Goal: Transaction & Acquisition: Purchase product/service

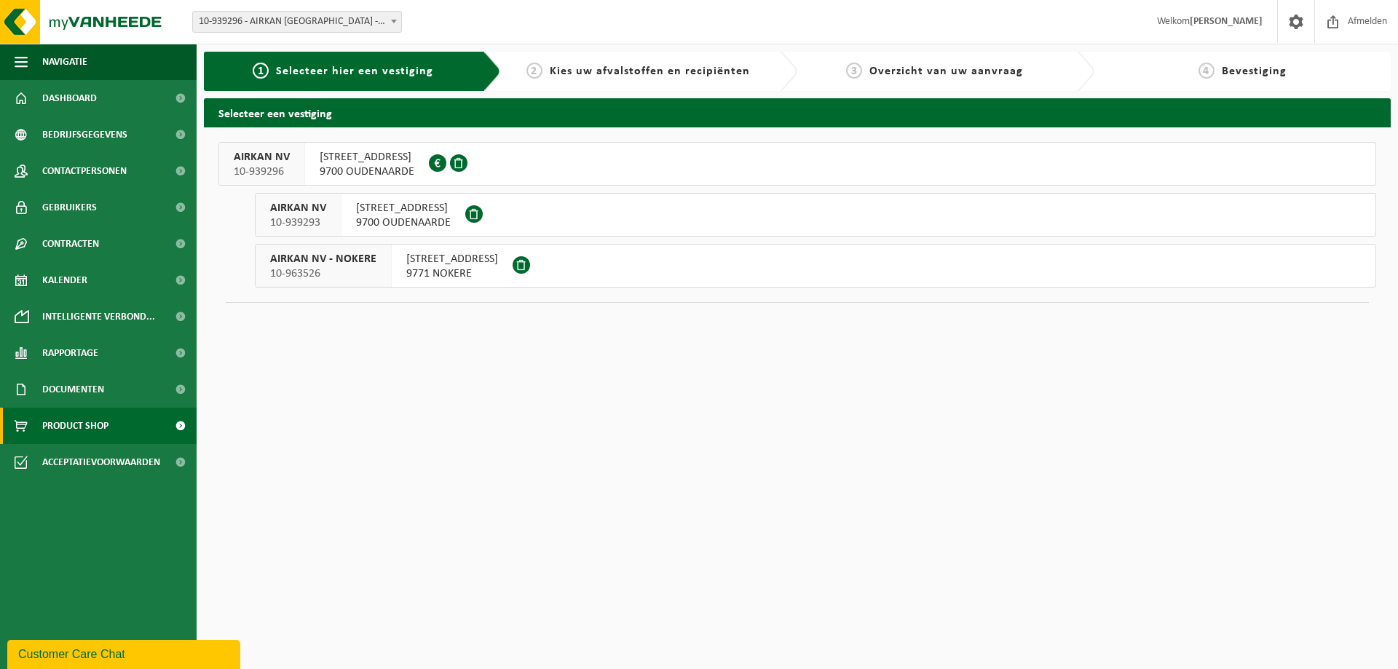
click at [60, 426] on span "Product Shop" at bounding box center [75, 426] width 66 height 36
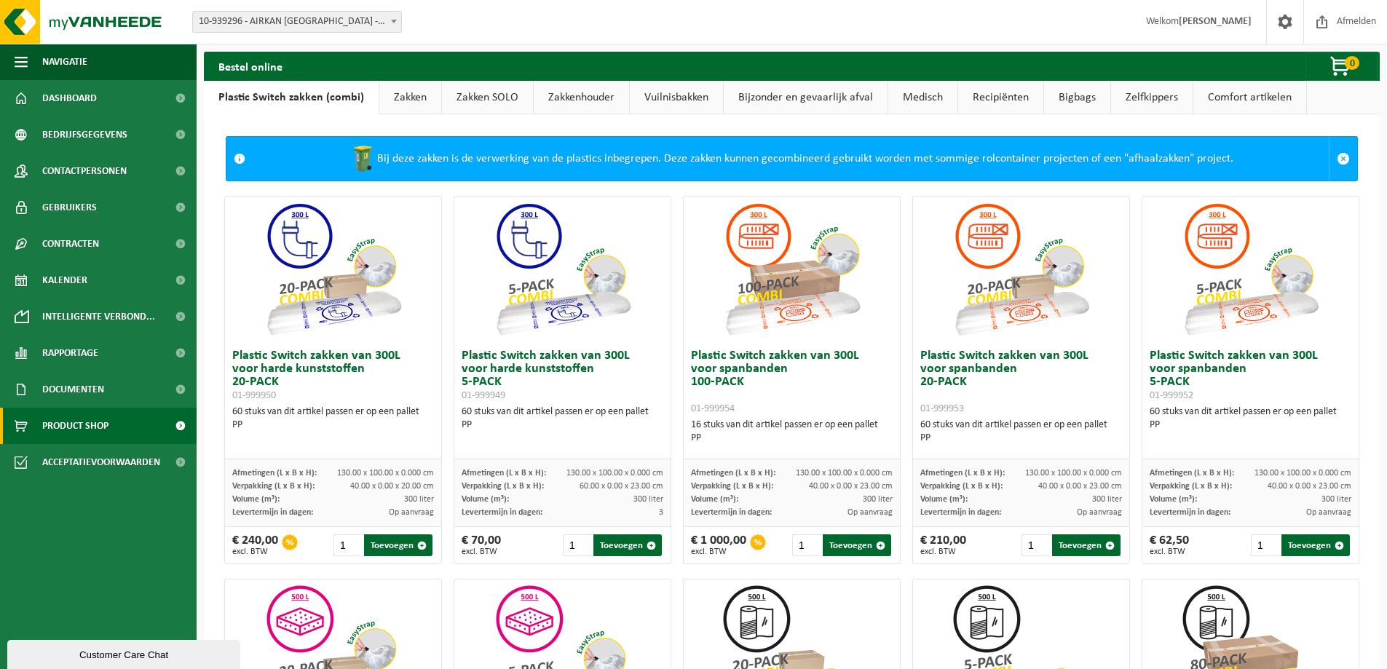
click at [420, 95] on link "Zakken" at bounding box center [410, 98] width 62 height 34
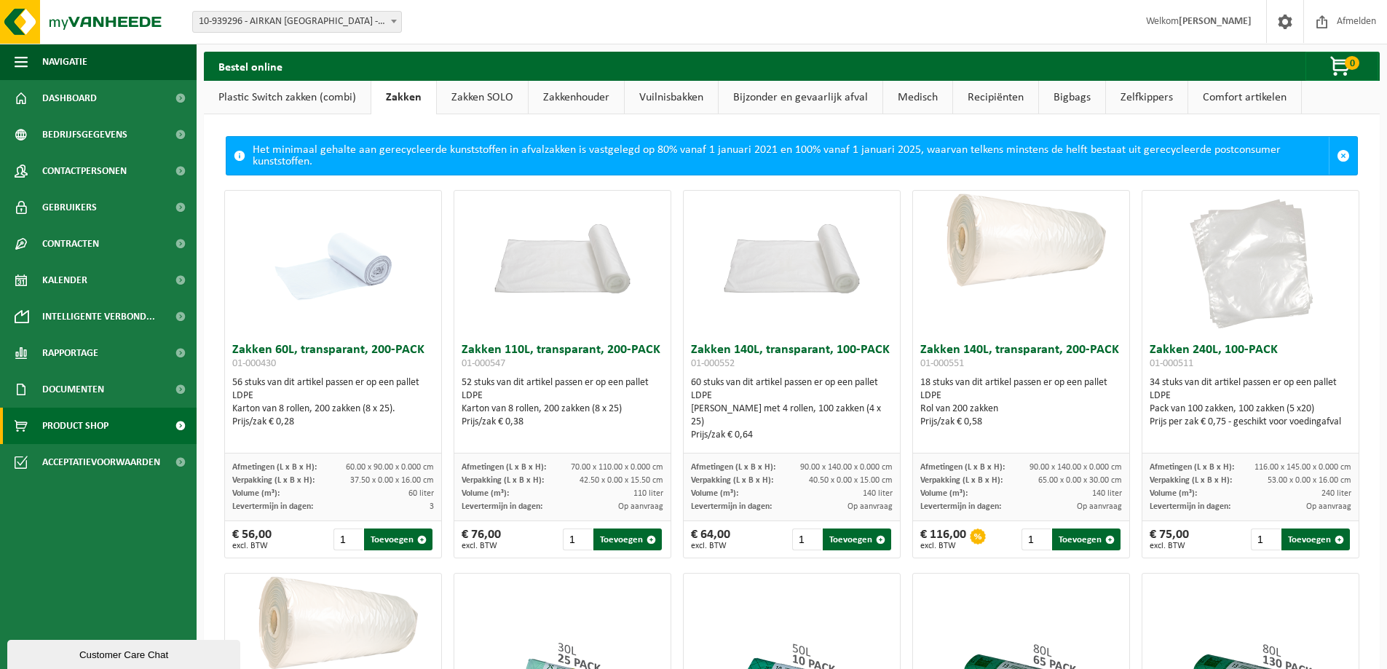
click at [323, 98] on link "Plastic Switch zakken (combi)" at bounding box center [287, 98] width 167 height 34
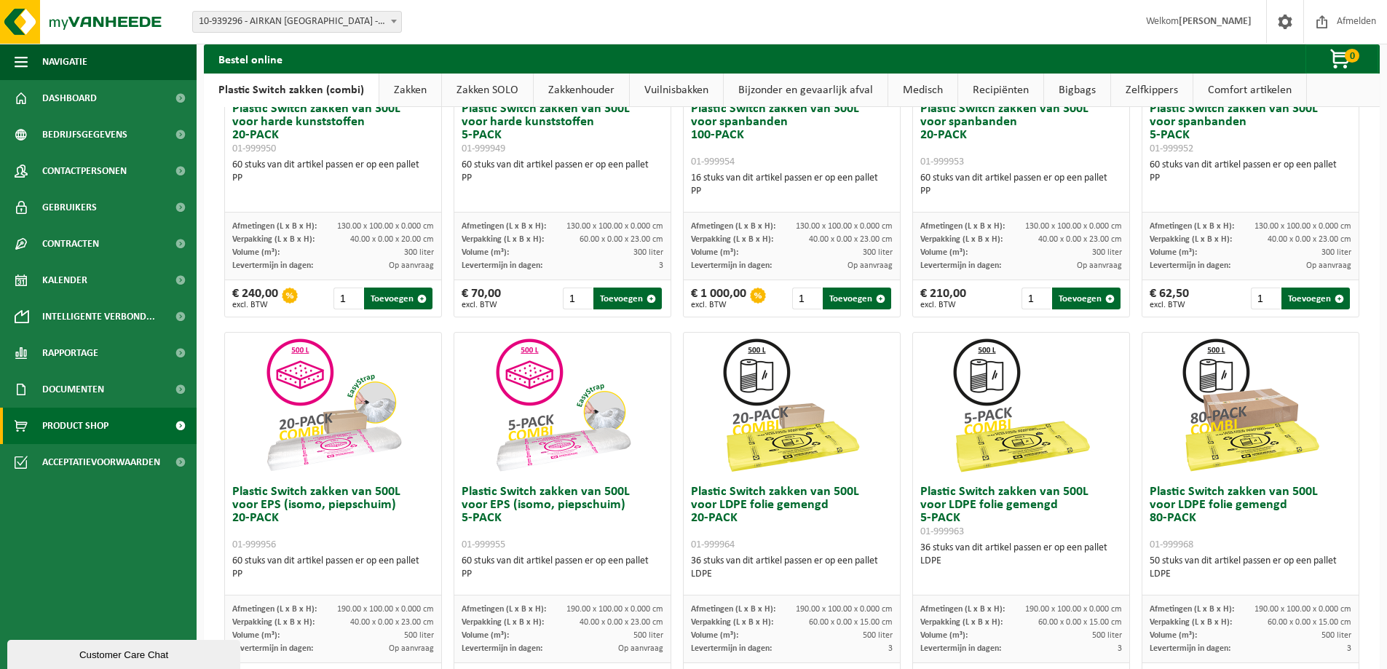
scroll to position [42, 0]
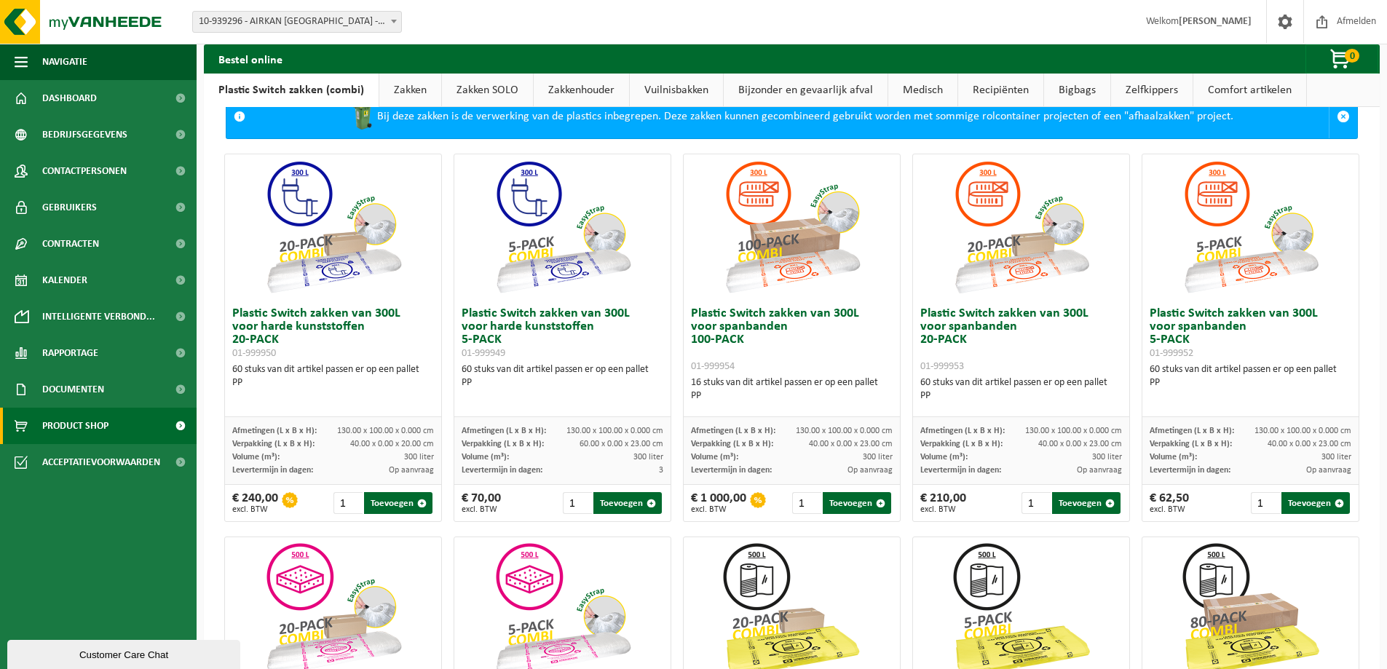
click at [422, 83] on link "Zakken" at bounding box center [410, 91] width 62 height 34
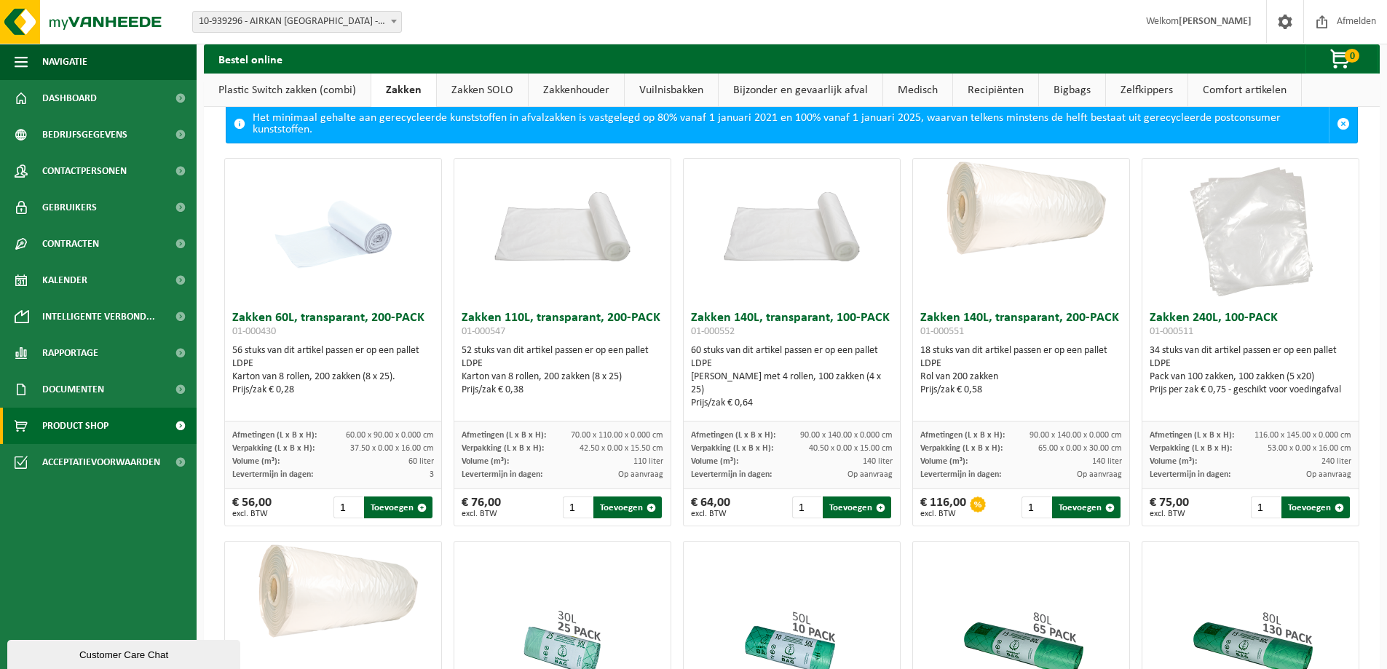
scroll to position [0, 0]
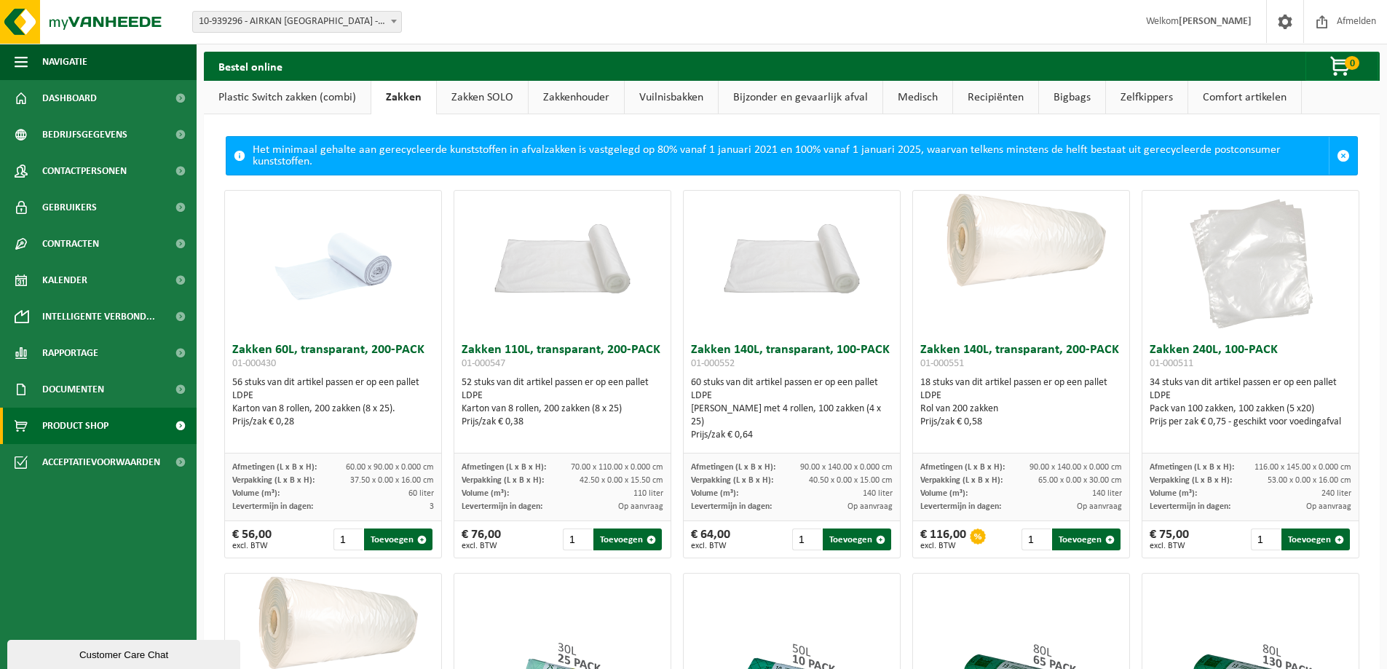
click at [556, 96] on link "Zakkenhouder" at bounding box center [576, 98] width 95 height 34
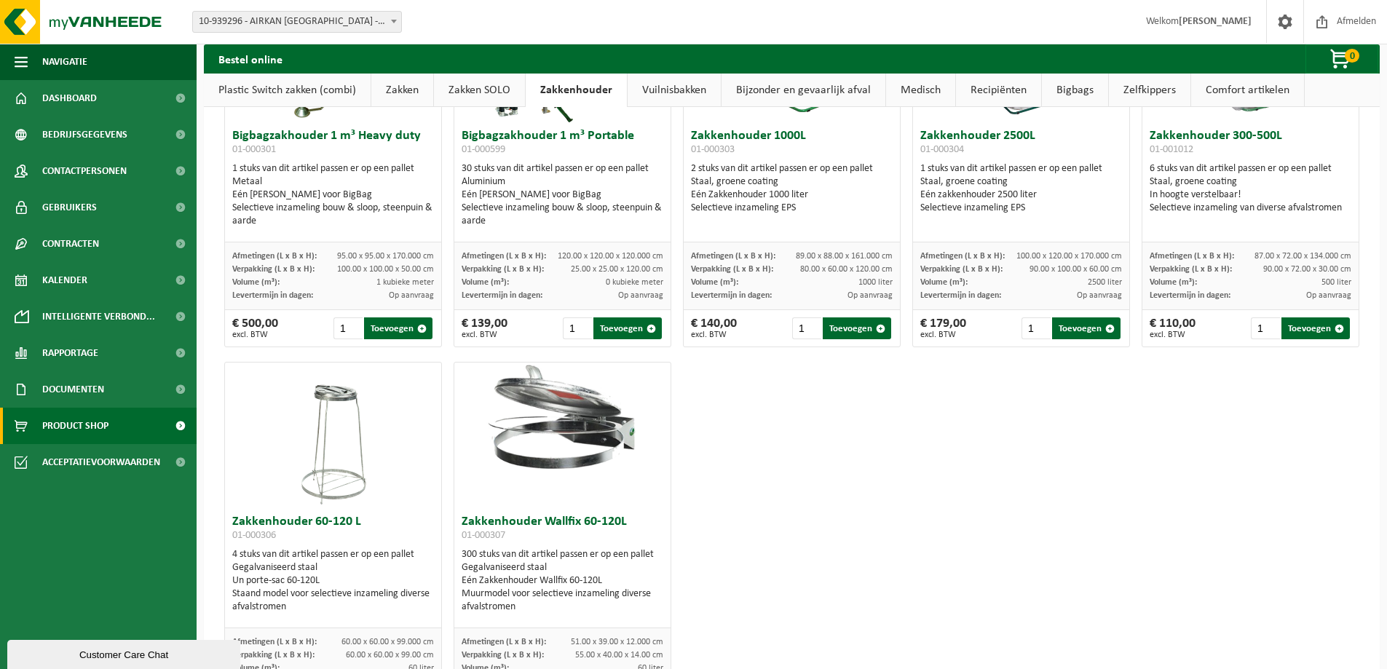
scroll to position [261, 0]
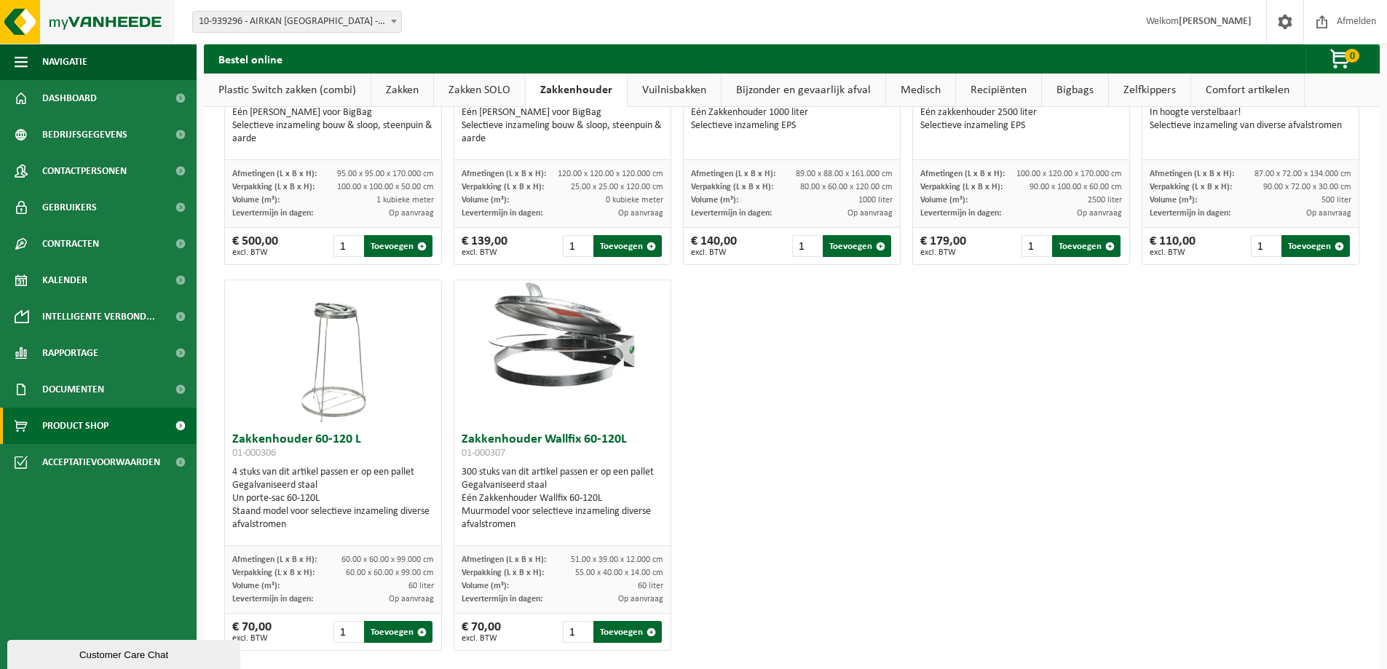
drag, startPoint x: 696, startPoint y: 647, endPoint x: 64, endPoint y: 12, distance: 896.6
click at [64, 12] on div "Vestiging: 10-939296 - AIRKAN NV - OUDENAARDE 10-939293 - AIRKAN NV - OUDENAARD…" at bounding box center [693, 222] width 1387 height 930
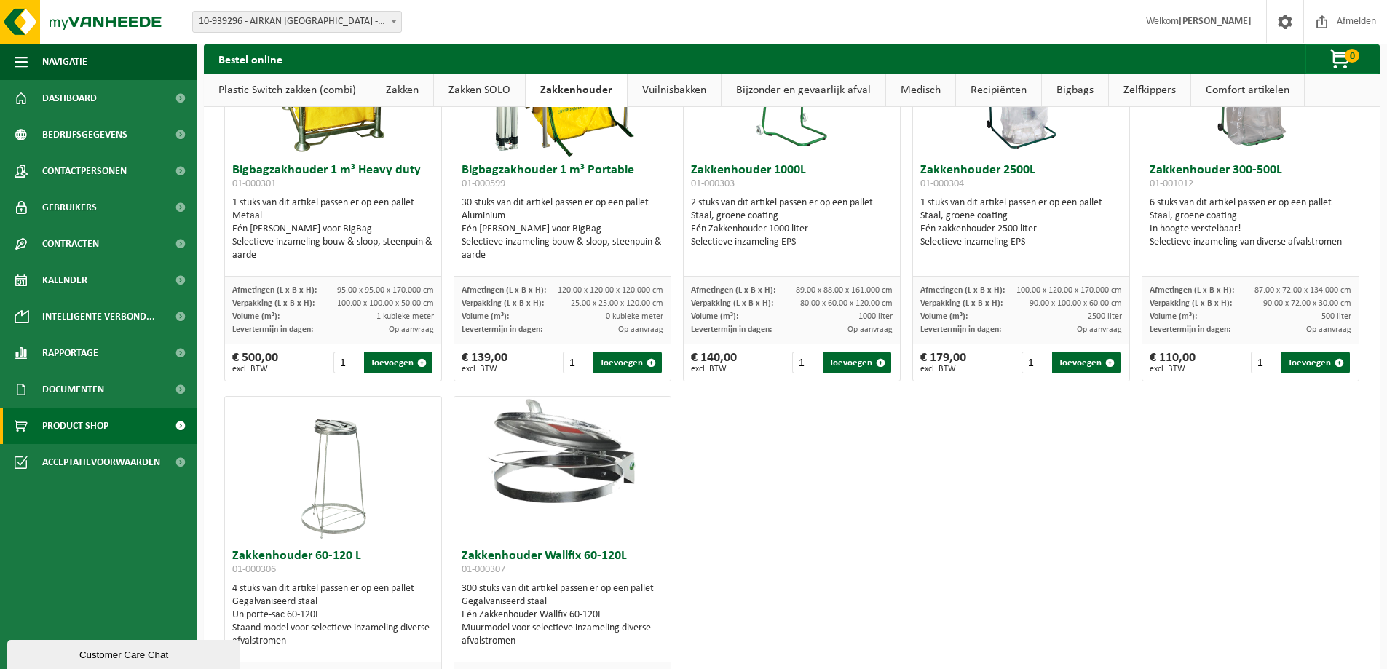
scroll to position [91, 0]
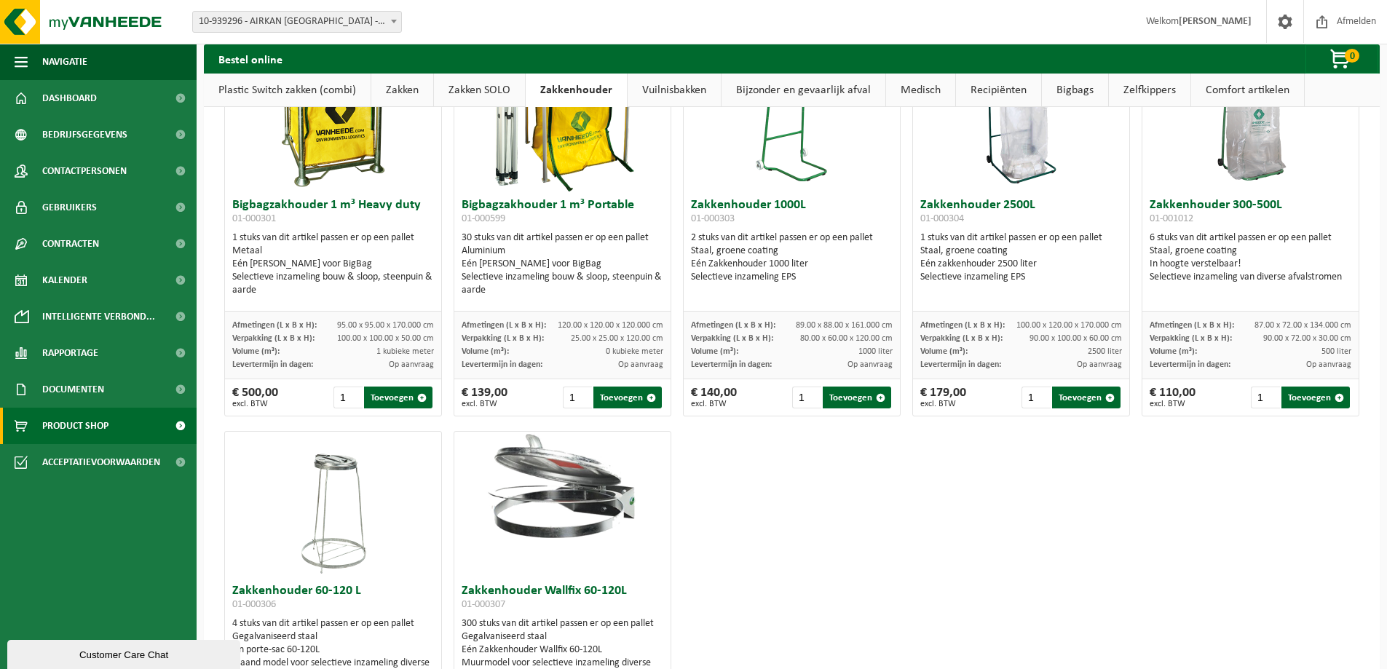
drag, startPoint x: 1003, startPoint y: 558, endPoint x: 784, endPoint y: 516, distance: 222.4
click at [1002, 557] on div "Bigbagzakhouder 1 m³ Heavy duty 01-000301 1 stuks van dit artikel passen er op …" at bounding box center [791, 424] width 1147 height 772
click at [723, 585] on div "Bigbagzakhouder 1 m³ Heavy duty 01-000301 1 stuks van dit artikel passen er op …" at bounding box center [791, 424] width 1147 height 772
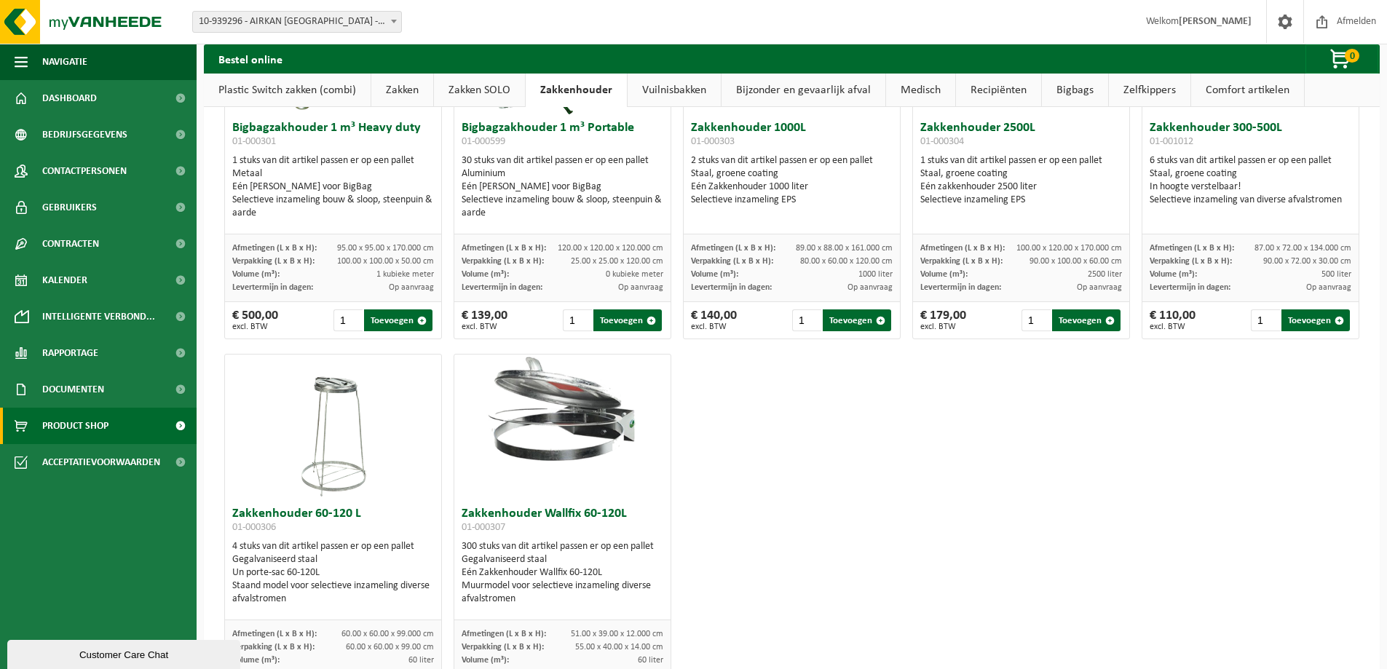
scroll to position [0, 0]
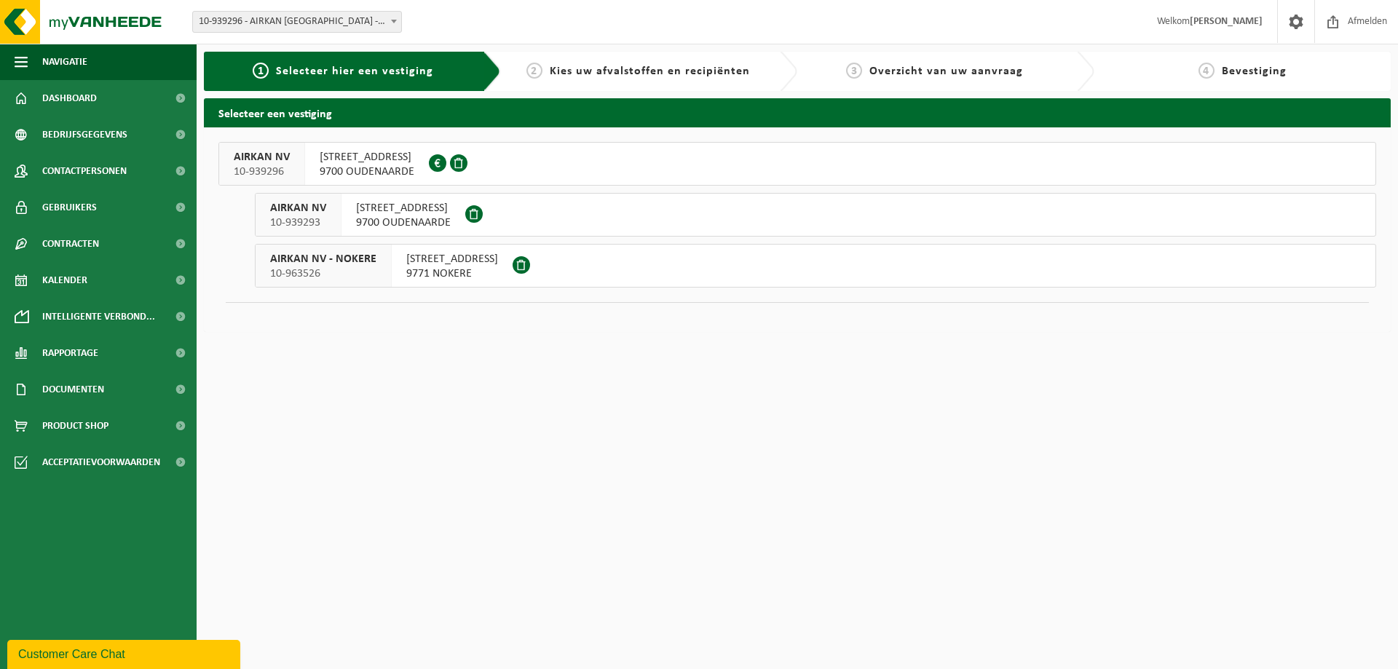
click at [415, 218] on span "9700 OUDENAARDE" at bounding box center [403, 223] width 95 height 15
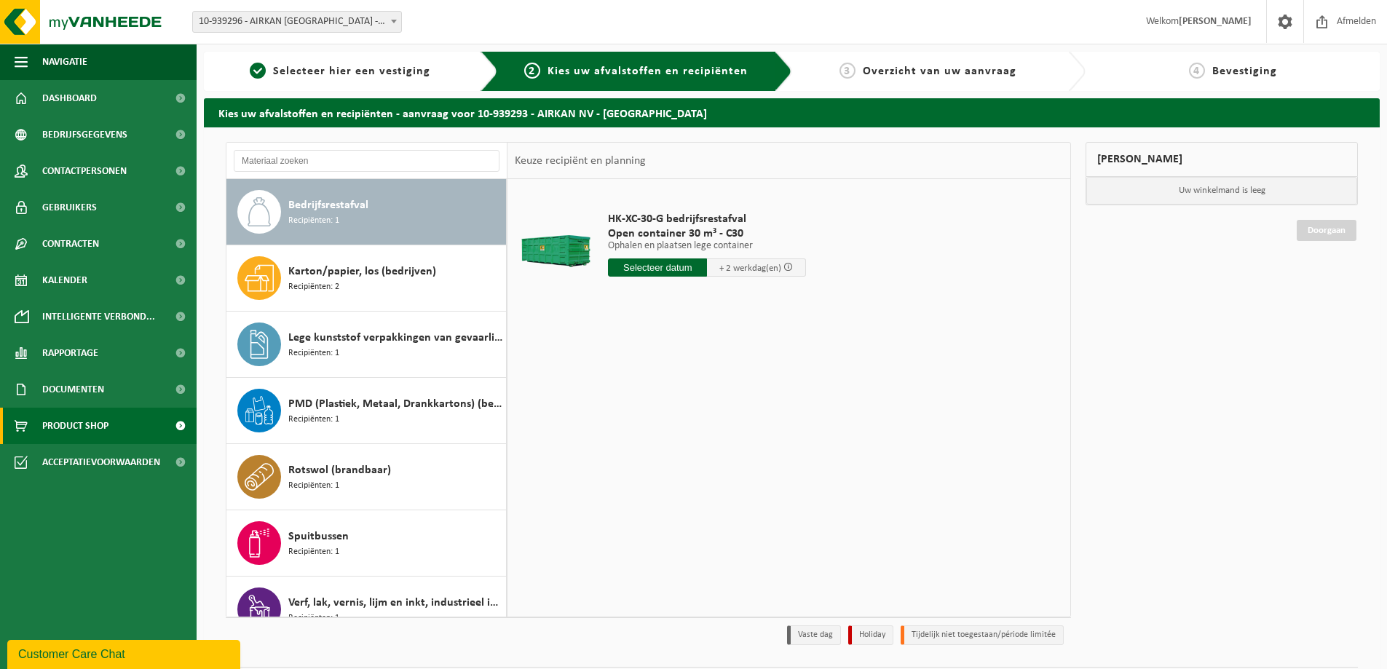
click at [105, 416] on span "Product Shop" at bounding box center [75, 426] width 66 height 36
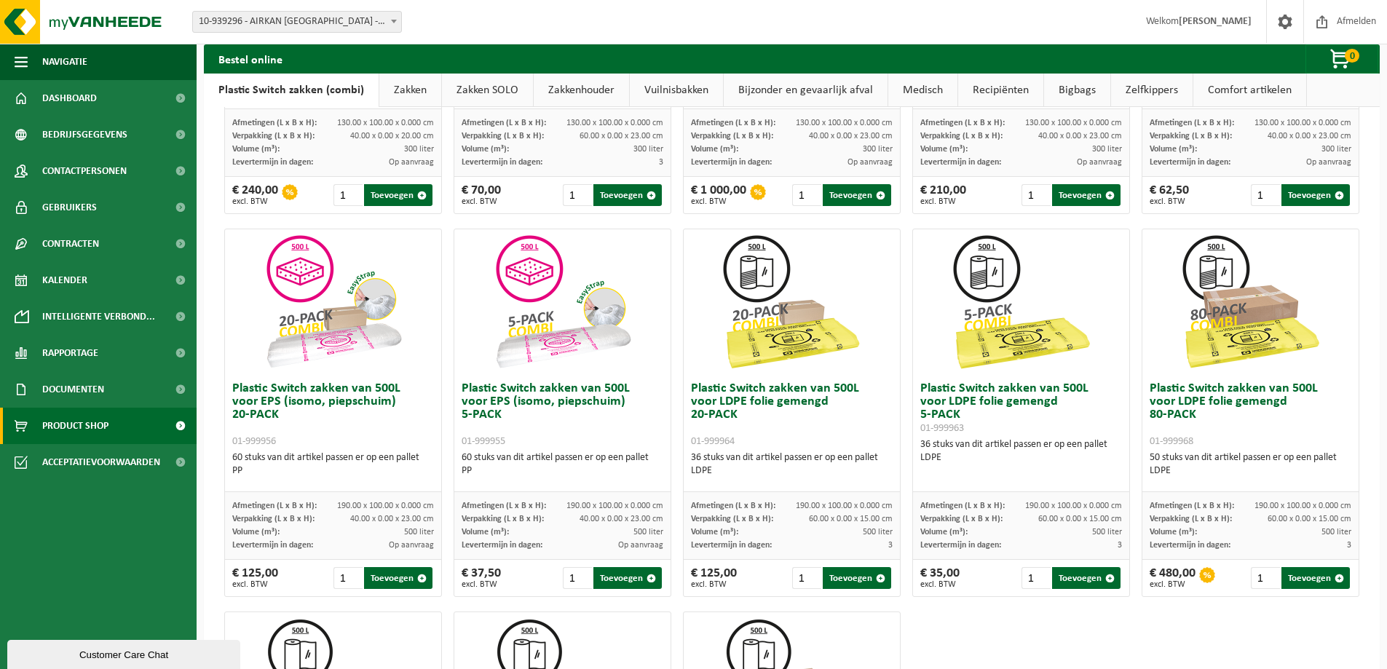
scroll to position [364, 0]
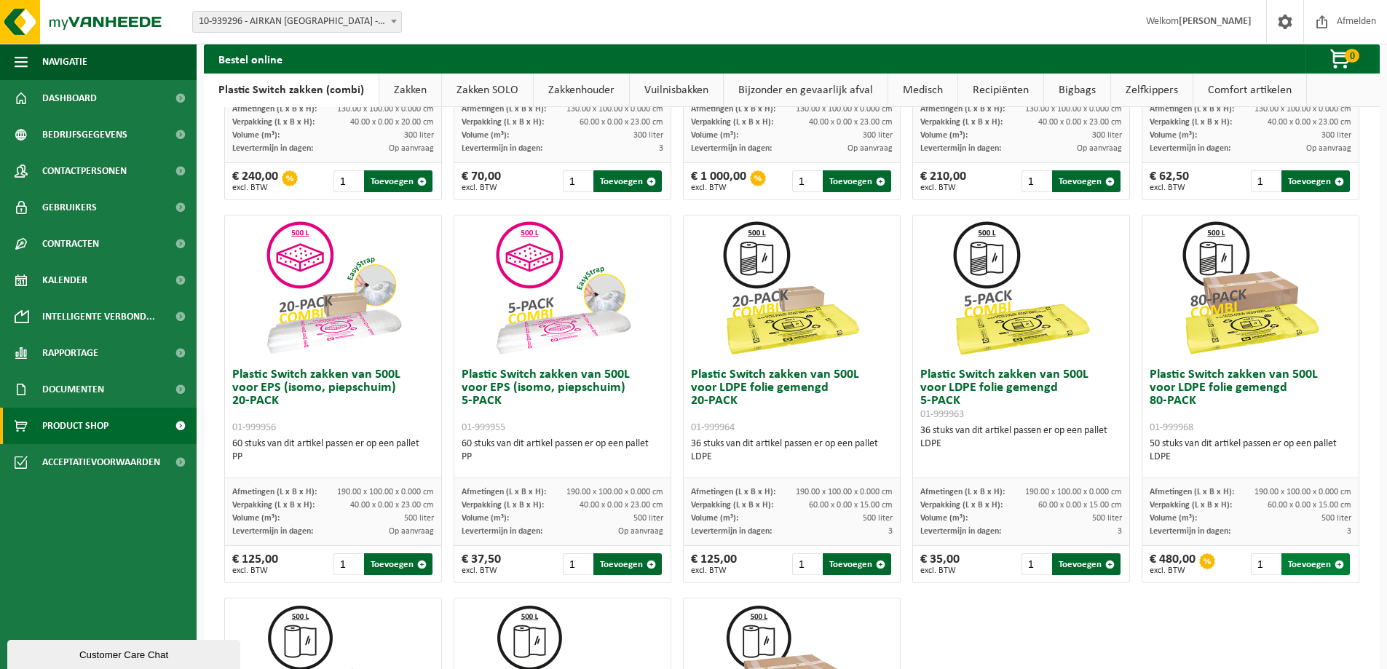
click at [1302, 564] on button "Toevoegen" at bounding box center [1316, 565] width 68 height 22
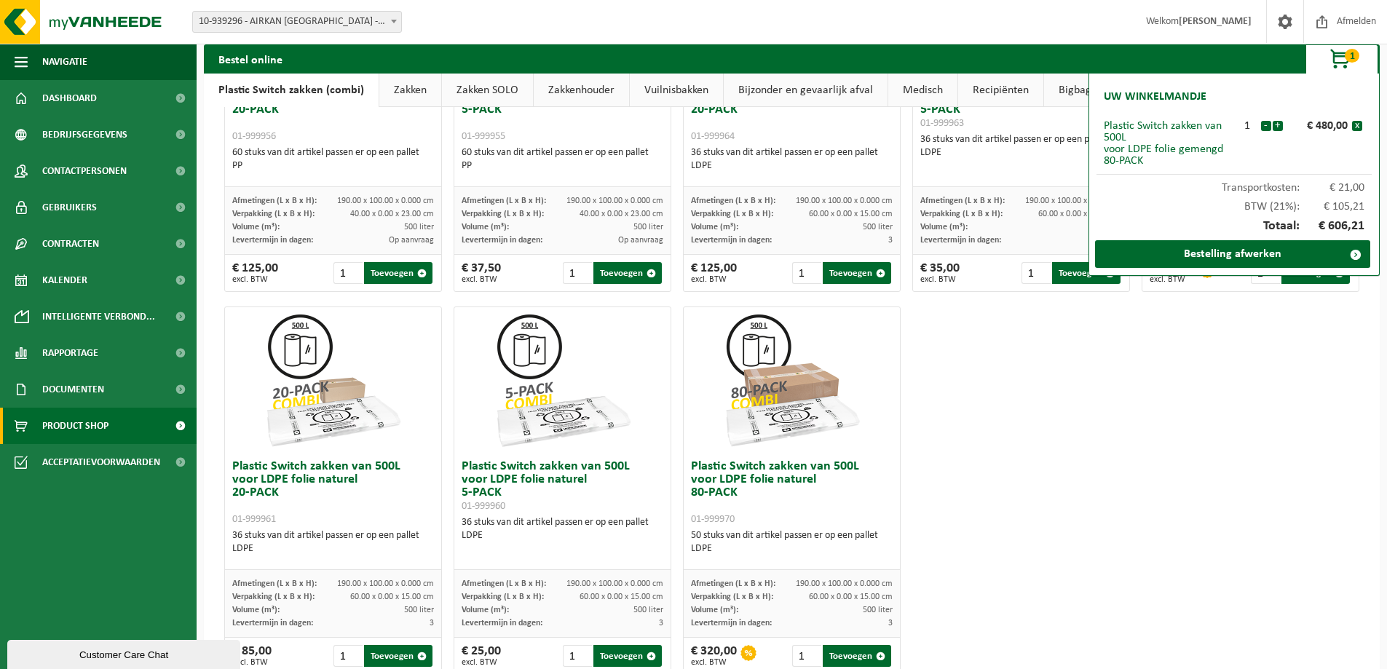
scroll to position [698, 0]
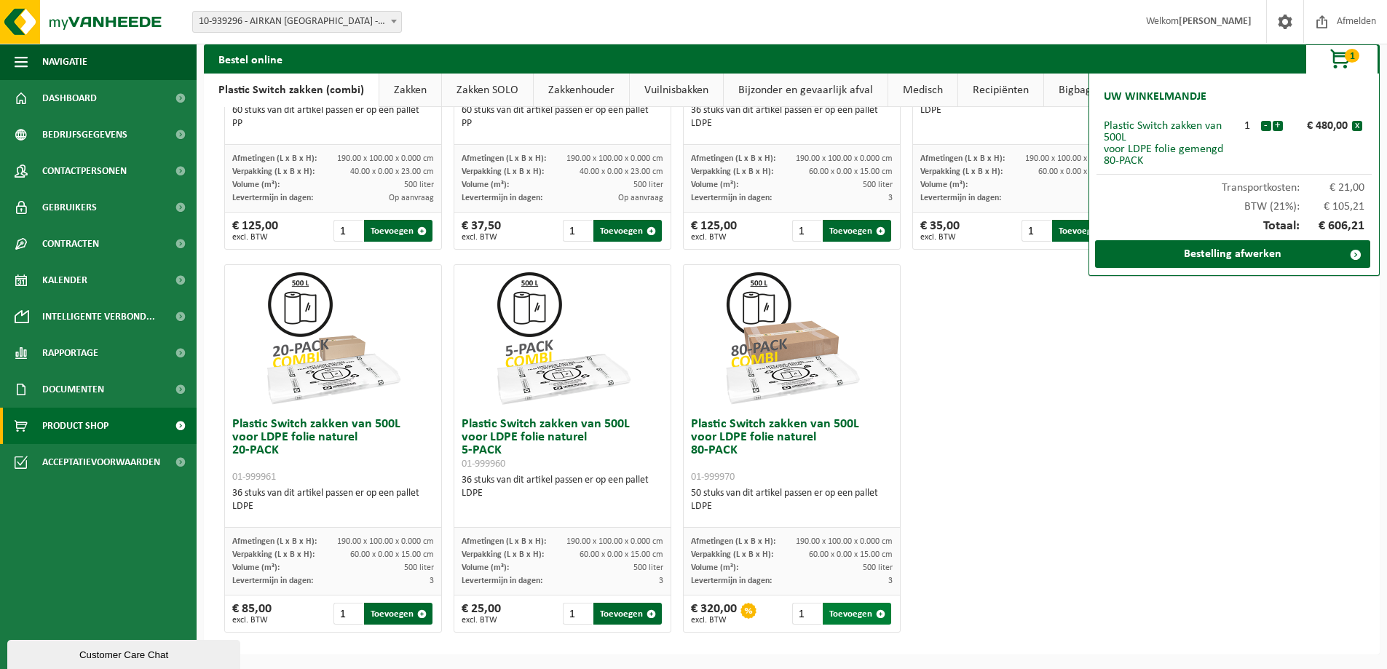
click at [840, 616] on button "Toevoegen" at bounding box center [857, 614] width 68 height 22
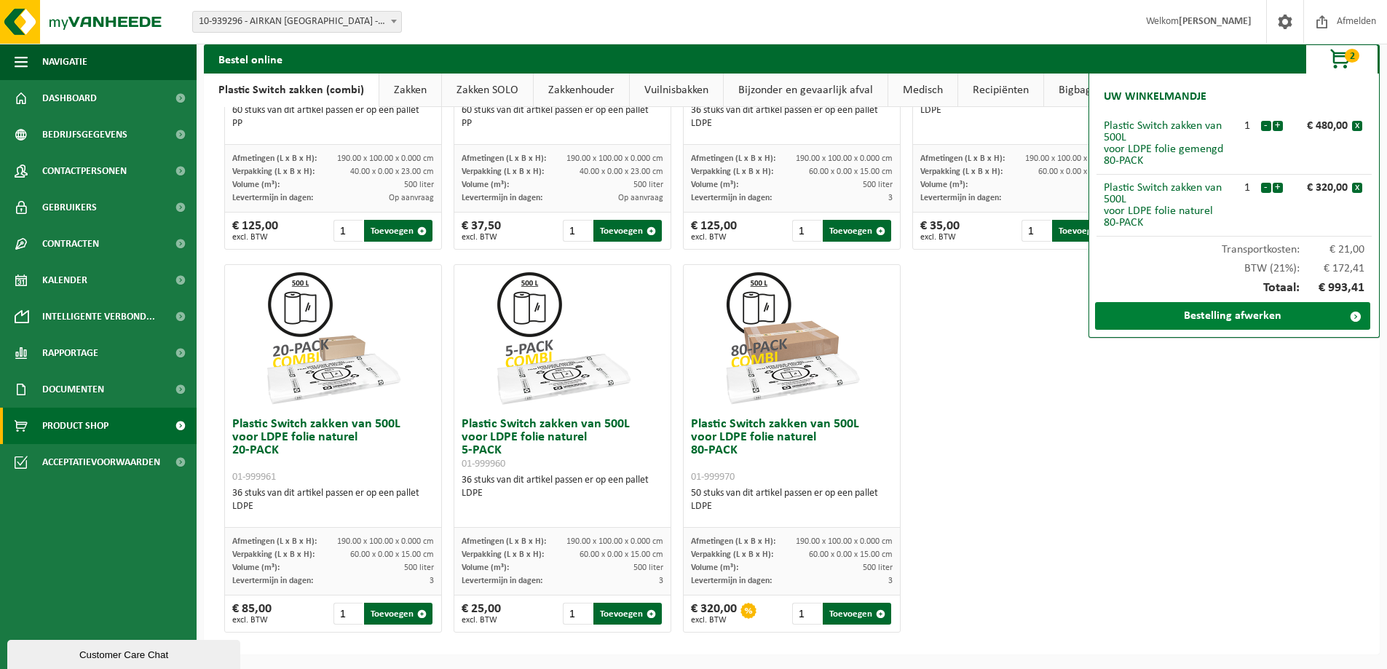
click at [1169, 315] on link "Bestelling afwerken" at bounding box center [1232, 316] width 275 height 28
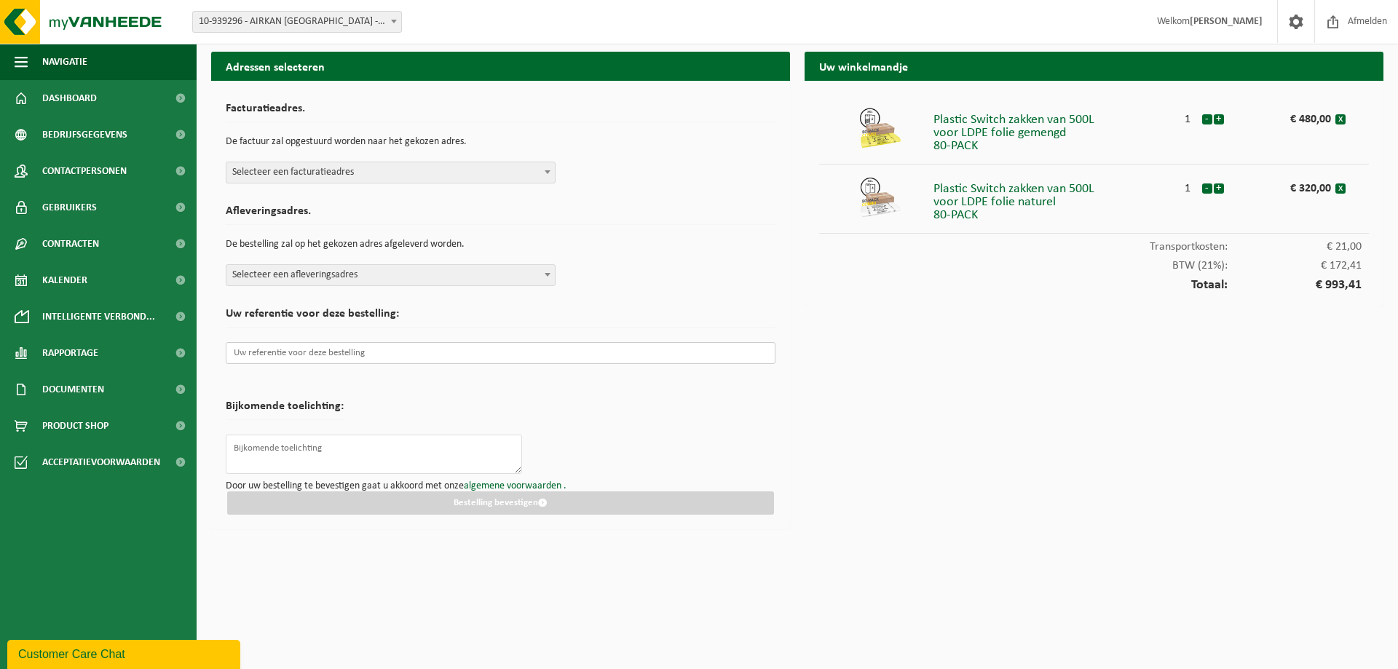
click at [299, 354] on input "text" at bounding box center [501, 353] width 550 height 22
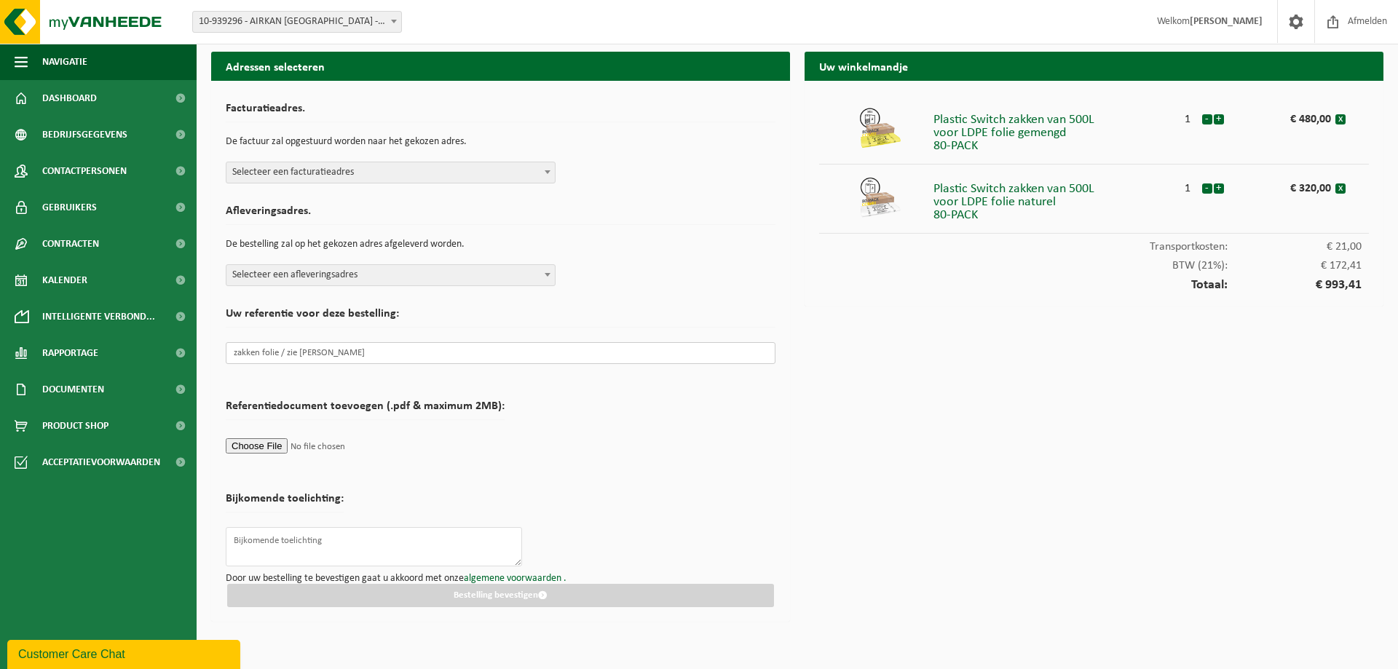
type input "zakken folie / zie [PERSON_NAME]"
click at [510, 269] on span "Selecteer een afleveringsadres" at bounding box center [391, 275] width 328 height 20
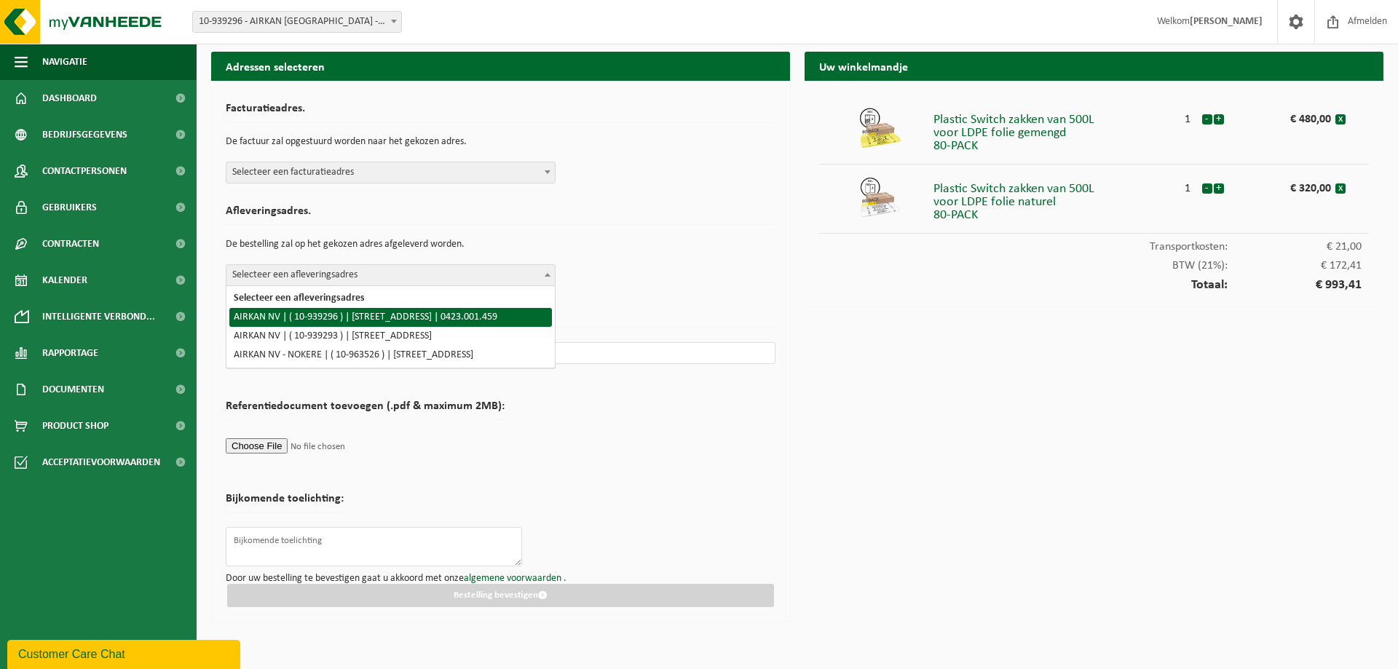
select select "140787"
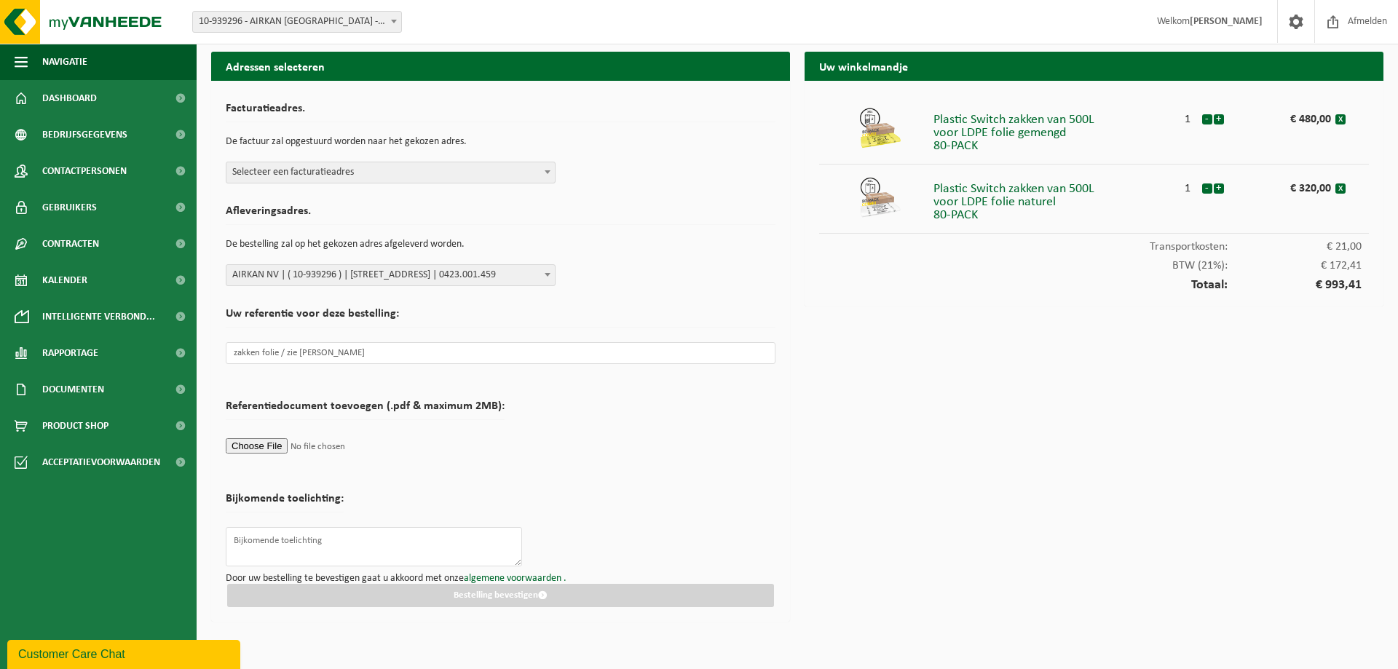
click at [475, 174] on span "Selecteer een facturatieadres" at bounding box center [391, 172] width 328 height 20
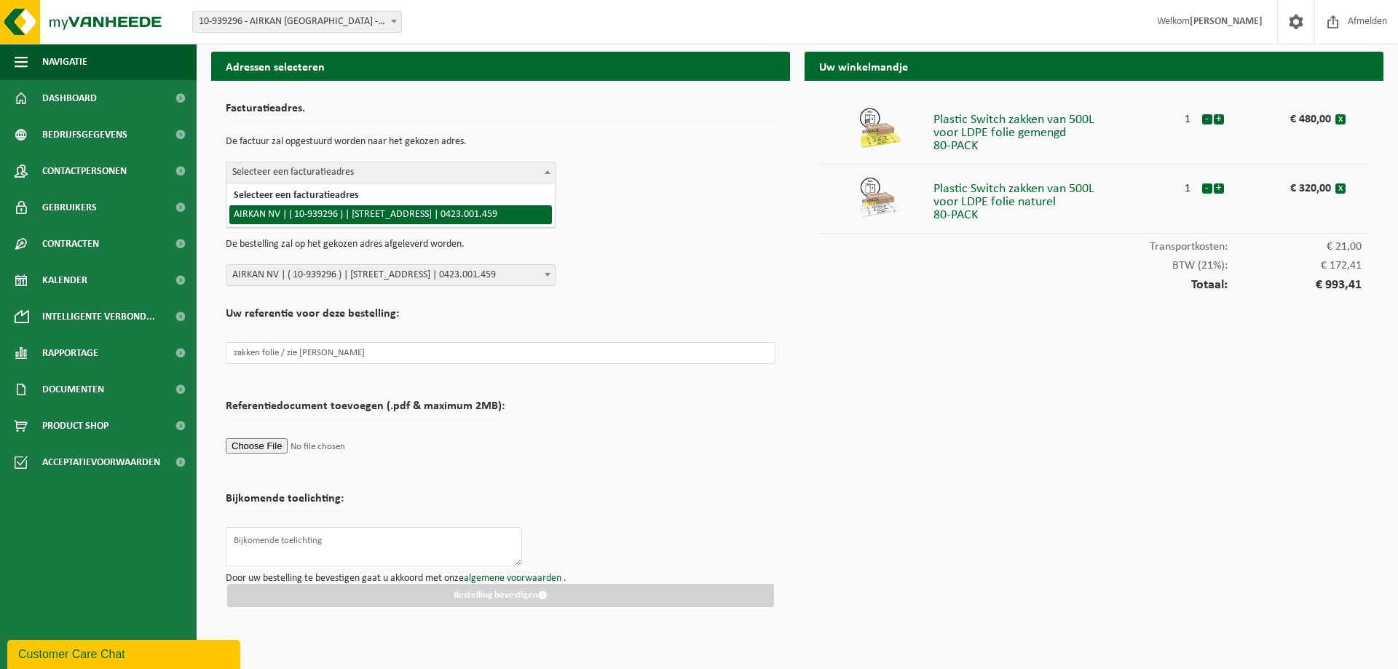
select select "140787"
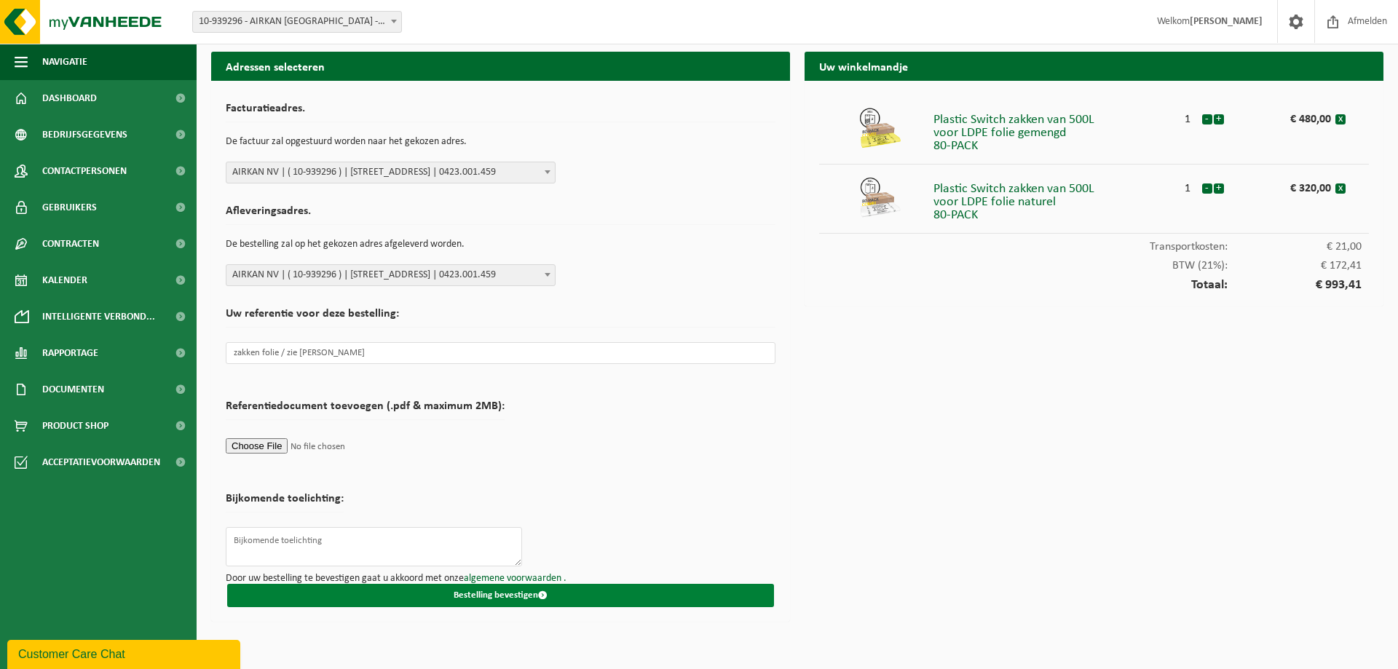
click at [567, 594] on button "Bestelling bevestigen" at bounding box center [500, 595] width 547 height 23
